Goal: Task Accomplishment & Management: Use online tool/utility

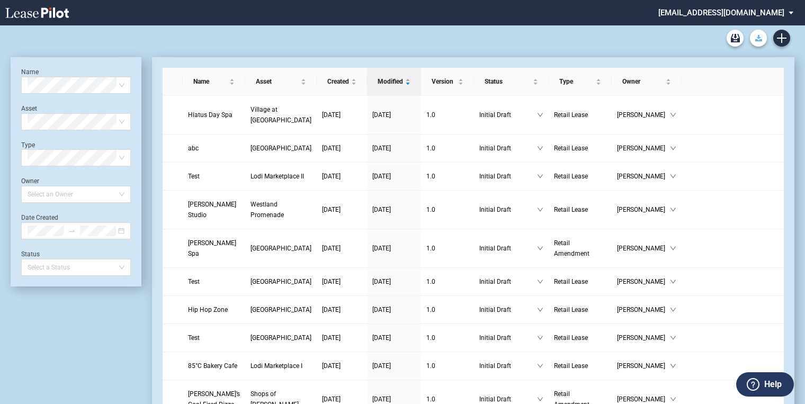
click at [756, 36] on icon "Download Blank Form" at bounding box center [758, 38] width 7 height 6
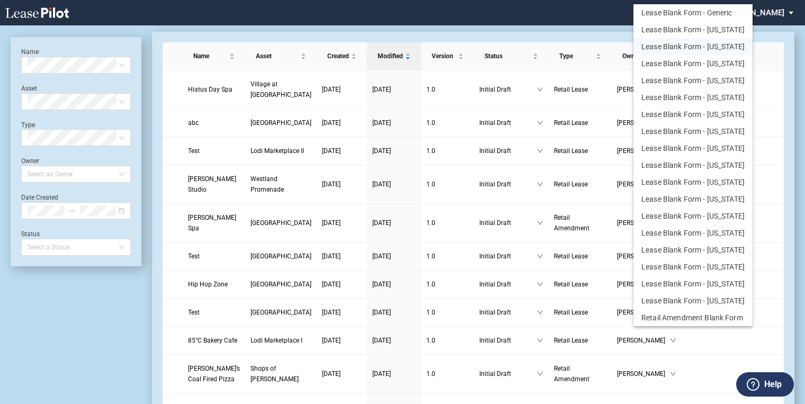
click at [674, 42] on button "Lease Blank Form - [US_STATE]" at bounding box center [693, 46] width 119 height 17
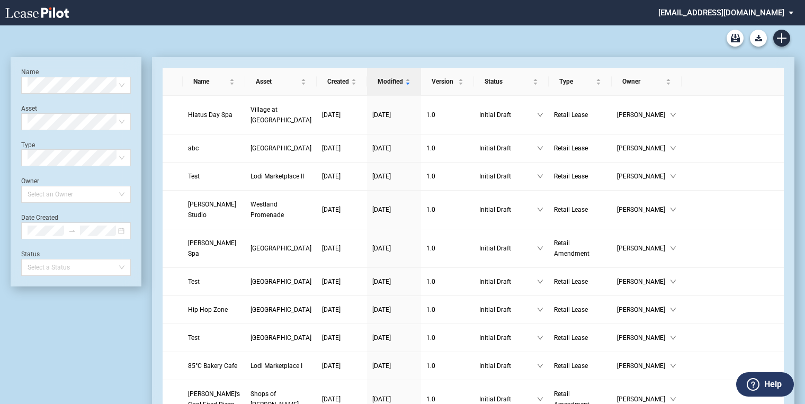
click at [262, 46] on div at bounding box center [403, 37] width 784 height 25
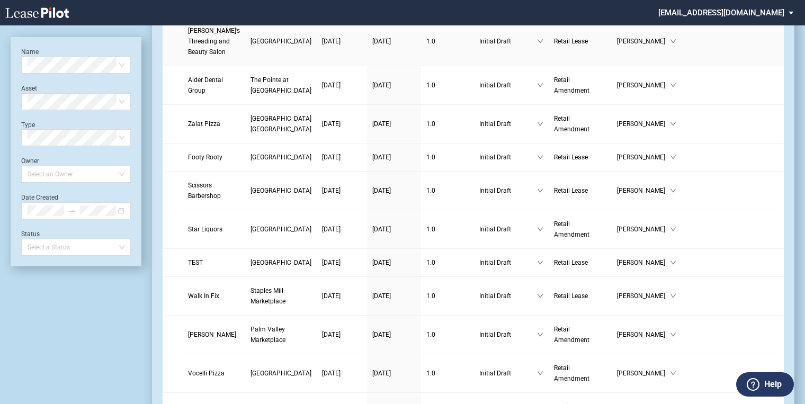
scroll to position [509, 0]
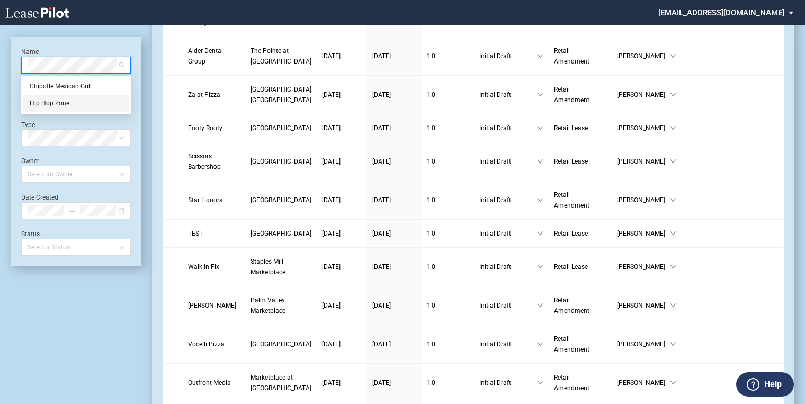
click at [60, 107] on div "Hip Hop Zone" at bounding box center [76, 103] width 93 height 11
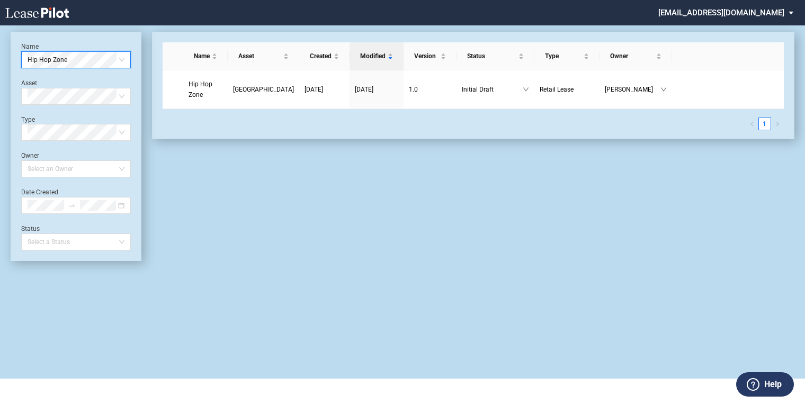
scroll to position [25, 0]
click at [212, 83] on span "Hip Hop Zone" at bounding box center [201, 90] width 24 height 18
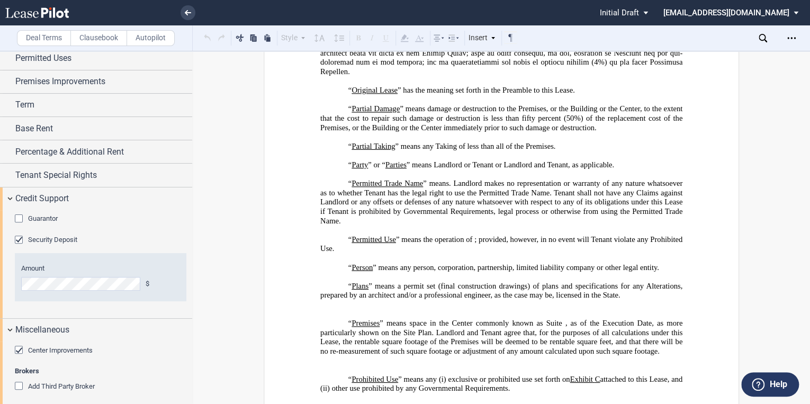
scroll to position [2683, 0]
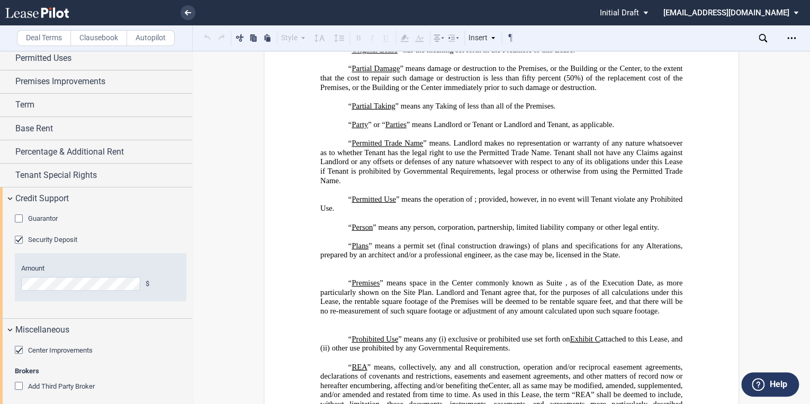
click at [334, 335] on p "﻿" at bounding box center [501, 330] width 362 height 10
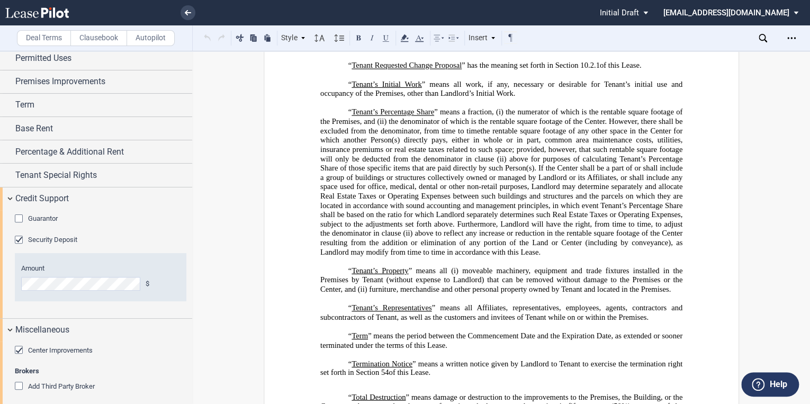
scroll to position [3573, 0]
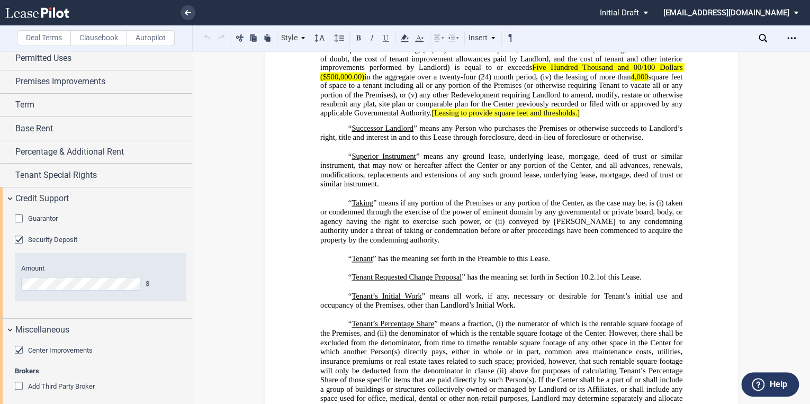
drag, startPoint x: 654, startPoint y: 292, endPoint x: 427, endPoint y: 301, distance: 226.9
click at [405, 282] on p "“ Tenant Requested Change Proposal ” has the meaning set forth in Section ﻿ 10.…" at bounding box center [501, 278] width 362 height 10
click at [532, 310] on p "“ Tenant’s Initial Work ” means all work, if any, necessary or desirable for Te…" at bounding box center [501, 300] width 362 height 19
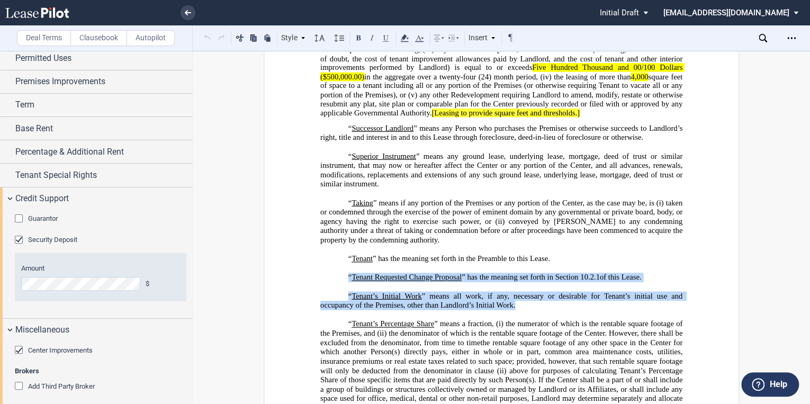
drag, startPoint x: 439, startPoint y: 314, endPoint x: 216, endPoint y: 222, distance: 240.9
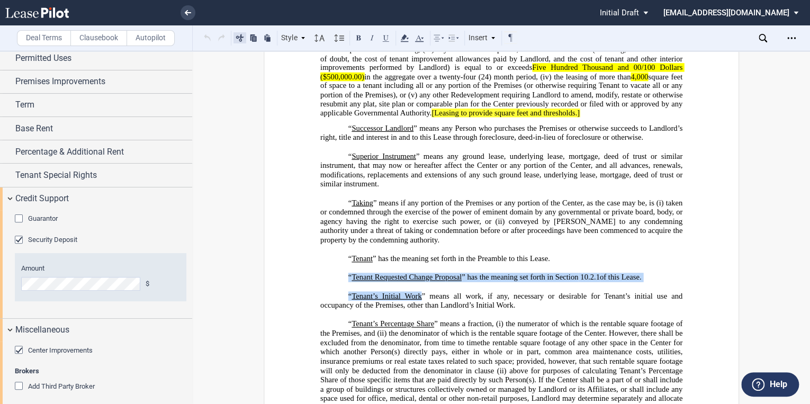
click at [241, 37] on button at bounding box center [240, 37] width 13 height 13
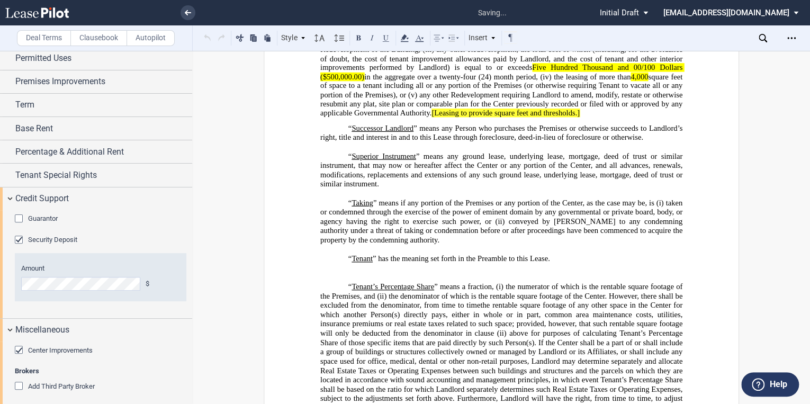
click at [359, 282] on p "﻿" at bounding box center [501, 278] width 362 height 10
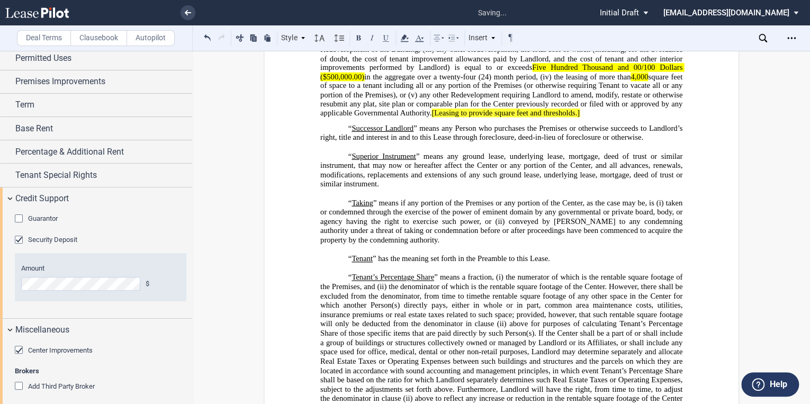
scroll to position [3912, 0]
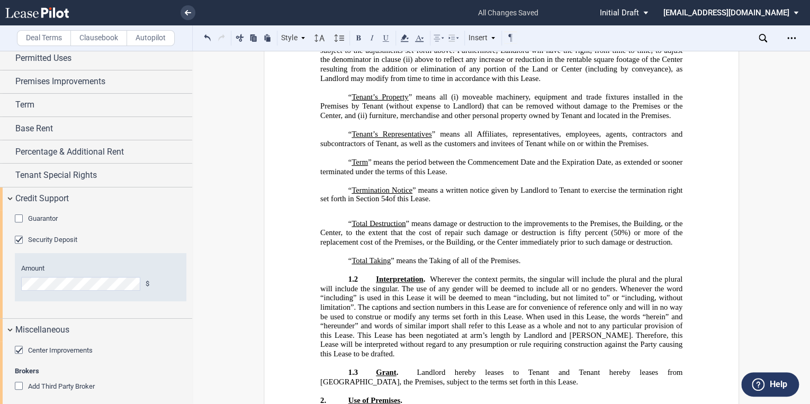
click at [360, 219] on p "﻿" at bounding box center [501, 215] width 362 height 10
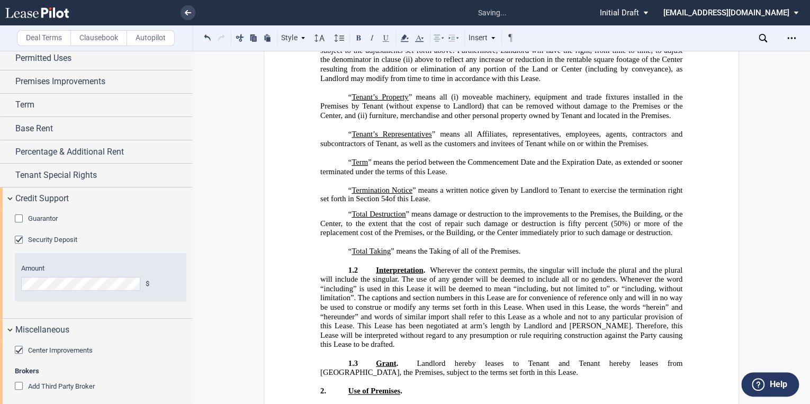
click at [435, 203] on p "“ Termination Notice ” means a written notice given by Landlord to Tenant to ex…" at bounding box center [501, 194] width 362 height 18
click at [433, 203] on p "“ Termination Notice ” means a written notice given by Landlord to Tenant to ex…" at bounding box center [501, 194] width 362 height 18
click at [377, 186] on p "﻿" at bounding box center [501, 181] width 362 height 10
click at [366, 186] on p "﻿" at bounding box center [501, 181] width 362 height 10
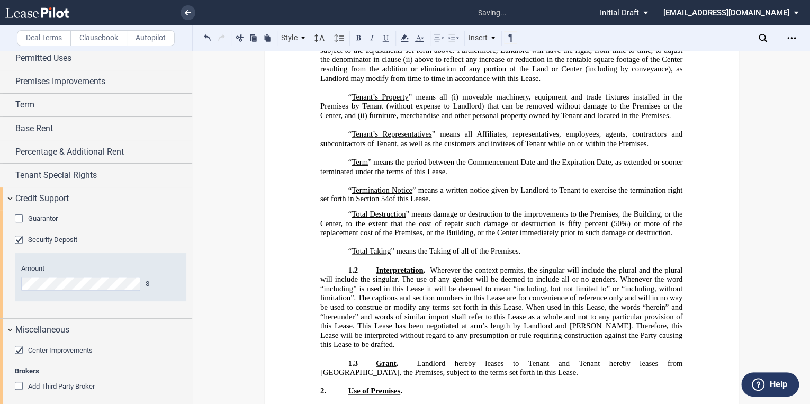
click at [440, 203] on p "“ Termination Notice ” means a written notice given by Landlord to Tenant to ex…" at bounding box center [501, 194] width 362 height 18
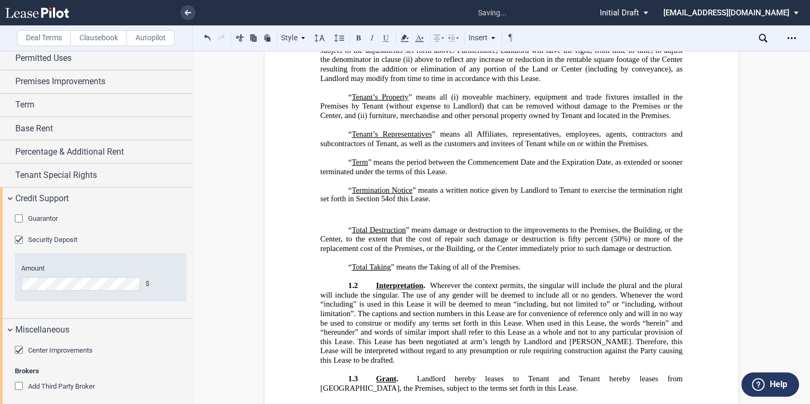
click at [432, 203] on p "“ Termination Notice ” means a written notice given by Landlord to Tenant to ex…" at bounding box center [501, 194] width 362 height 18
click at [342, 38] on use at bounding box center [339, 37] width 10 height 7
click at [348, 51] on div "Normal" at bounding box center [352, 54] width 28 height 9
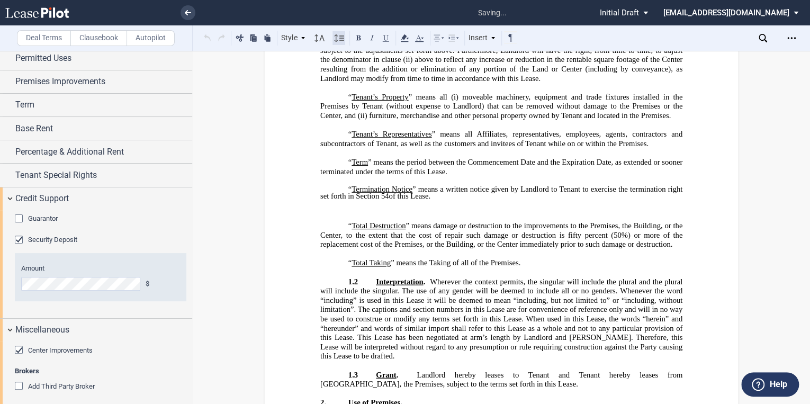
click at [339, 39] on icon at bounding box center [339, 38] width 13 height 13
click at [343, 67] on div "1" at bounding box center [352, 68] width 28 height 9
click at [339, 38] on icon at bounding box center [339, 38] width 13 height 13
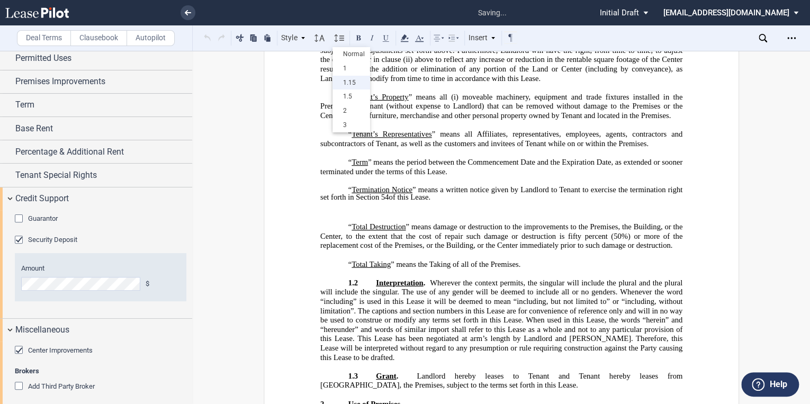
click at [346, 79] on div "1.15" at bounding box center [352, 82] width 28 height 9
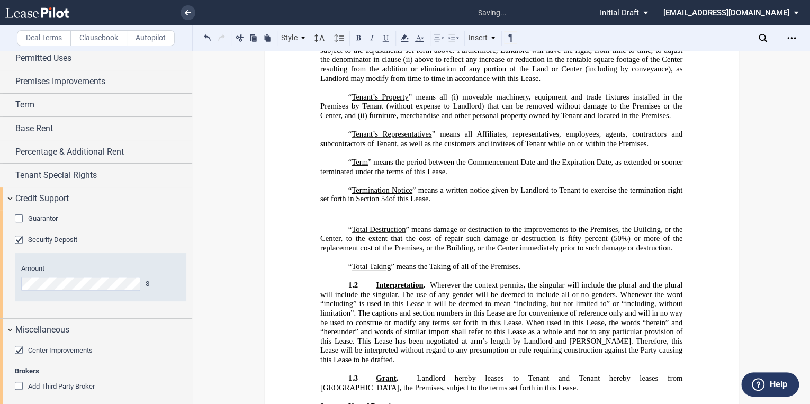
click at [360, 219] on p "﻿" at bounding box center [501, 214] width 362 height 9
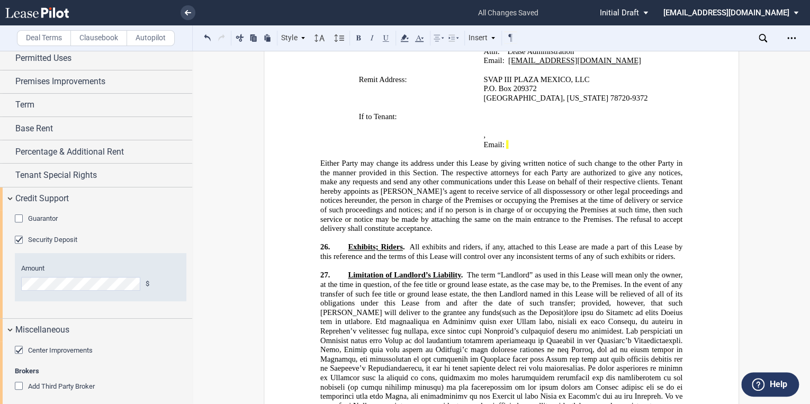
scroll to position [12769, 0]
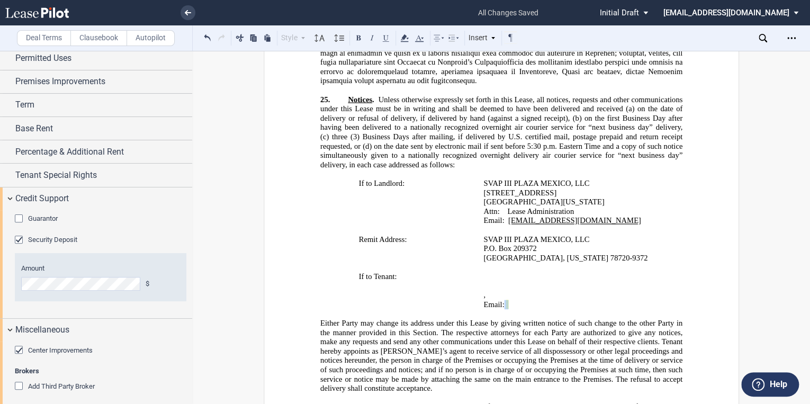
click at [508, 300] on span "Email: ﻿ ﻿" at bounding box center [496, 304] width 24 height 9
click at [407, 39] on icon at bounding box center [404, 38] width 13 height 13
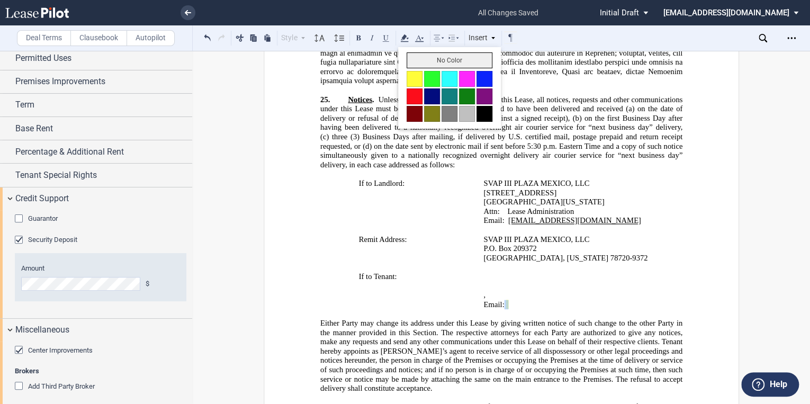
click at [445, 59] on button "No Color" at bounding box center [450, 60] width 86 height 16
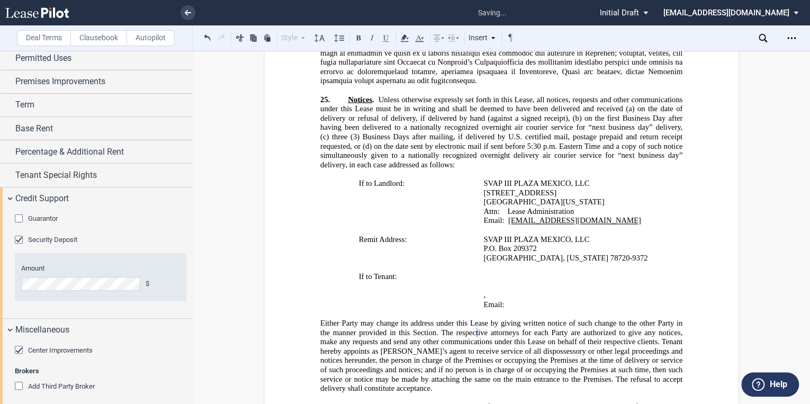
click at [475, 319] on span "Either Party may change its address under this Lease by giving written notice o…" at bounding box center [502, 356] width 364 height 74
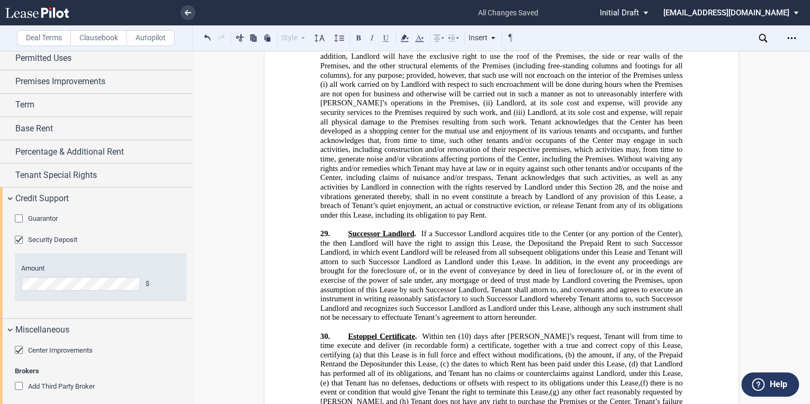
scroll to position [13447, 0]
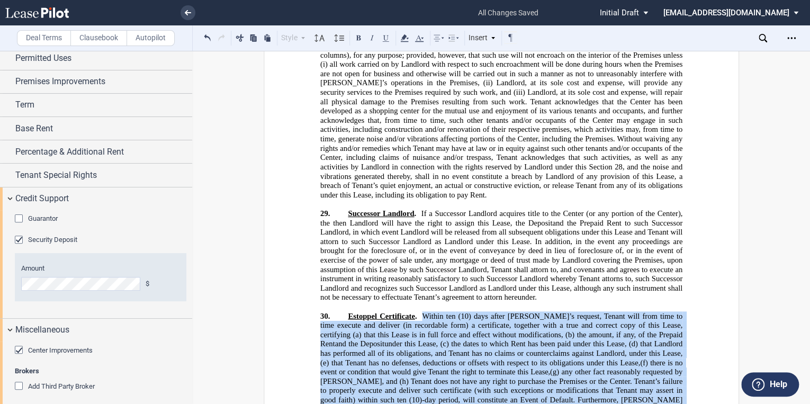
drag, startPoint x: 354, startPoint y: 314, endPoint x: 417, endPoint y: 213, distance: 118.8
click at [417, 312] on p "30. Estoppel Certificate . Within ten (10) days after Landlord’s request, Tenan…" at bounding box center [501, 368] width 362 height 112
drag, startPoint x: 417, startPoint y: 213, endPoint x: 425, endPoint y: 217, distance: 8.5
copy p "Within ten (10) days after Landlord’s request, Tenant will from time to time ex…"
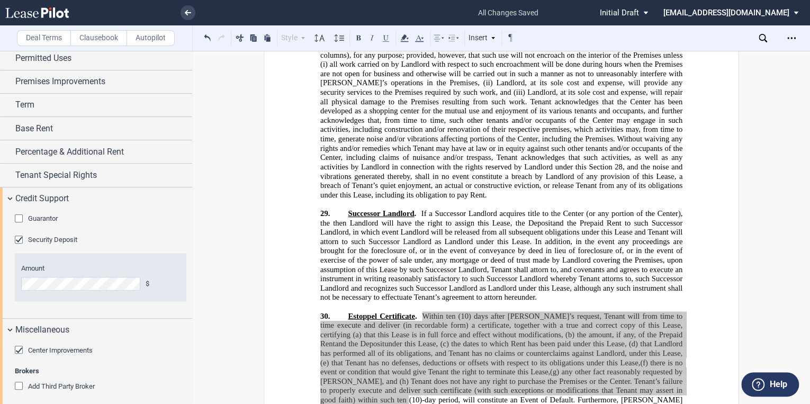
scroll to position [13404, 0]
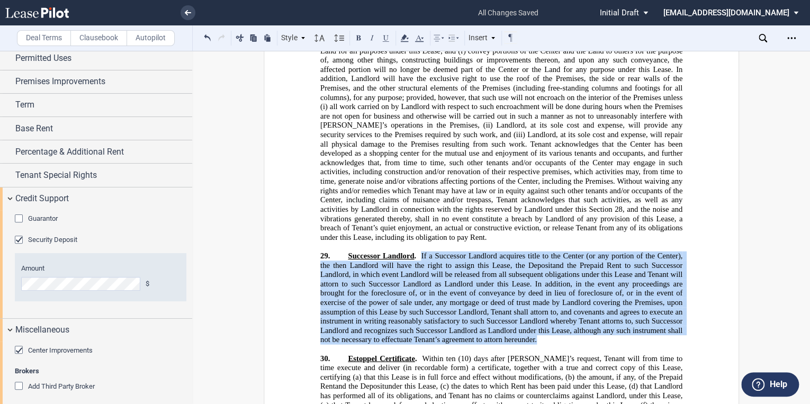
drag, startPoint x: 532, startPoint y: 237, endPoint x: 417, endPoint y: 155, distance: 141.1
click at [417, 252] on p "29. Successor Landlord . If a Successor Landlord acquires title to the Center (…" at bounding box center [501, 298] width 362 height 93
drag, startPoint x: 417, startPoint y: 155, endPoint x: 425, endPoint y: 158, distance: 8.1
copy p "If a Successor Landlord acquires title to the Center (or any portion of the Cen…"
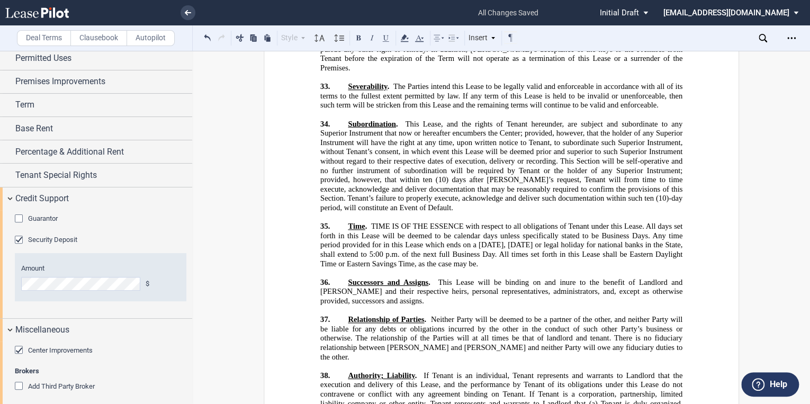
scroll to position [14040, 0]
